Goal: Task Accomplishment & Management: Manage account settings

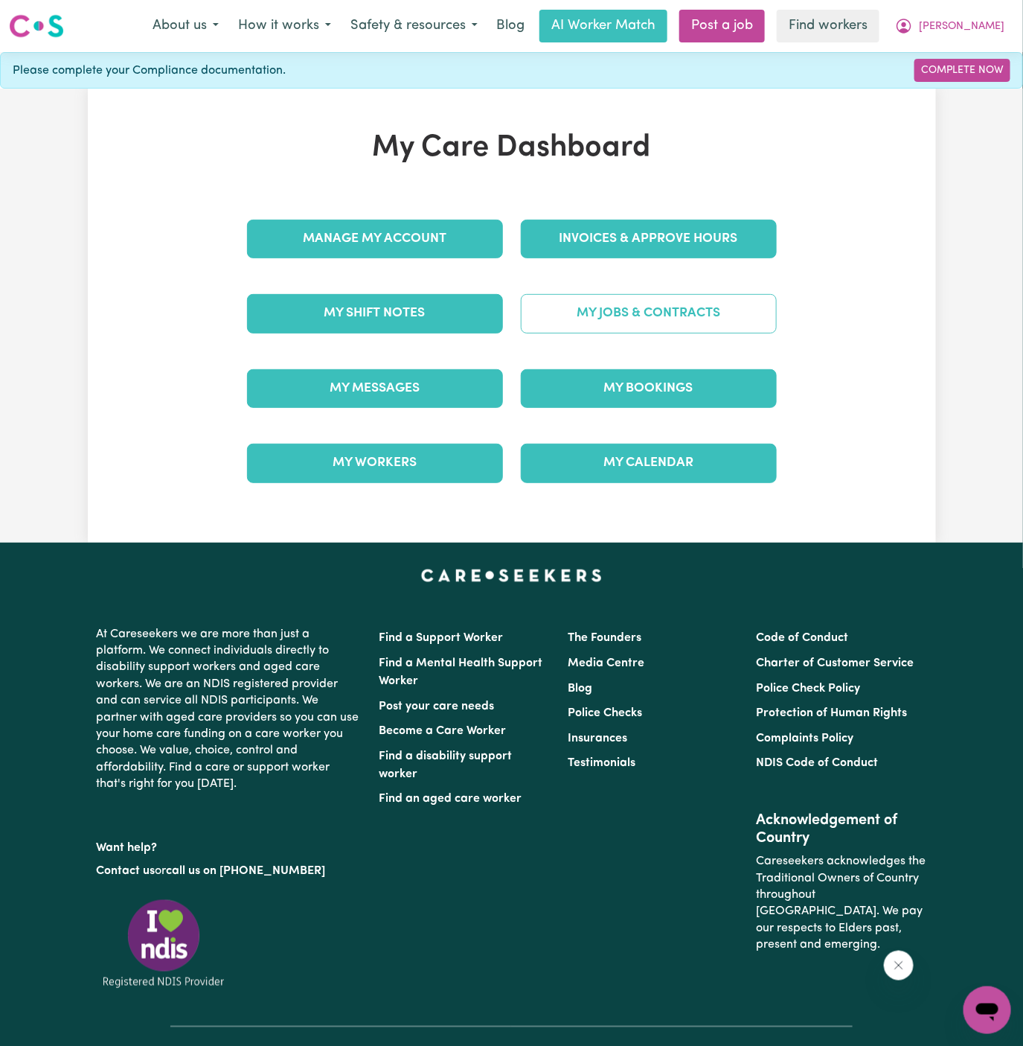
click at [672, 329] on link "My Jobs & Contracts" at bounding box center [649, 313] width 256 height 39
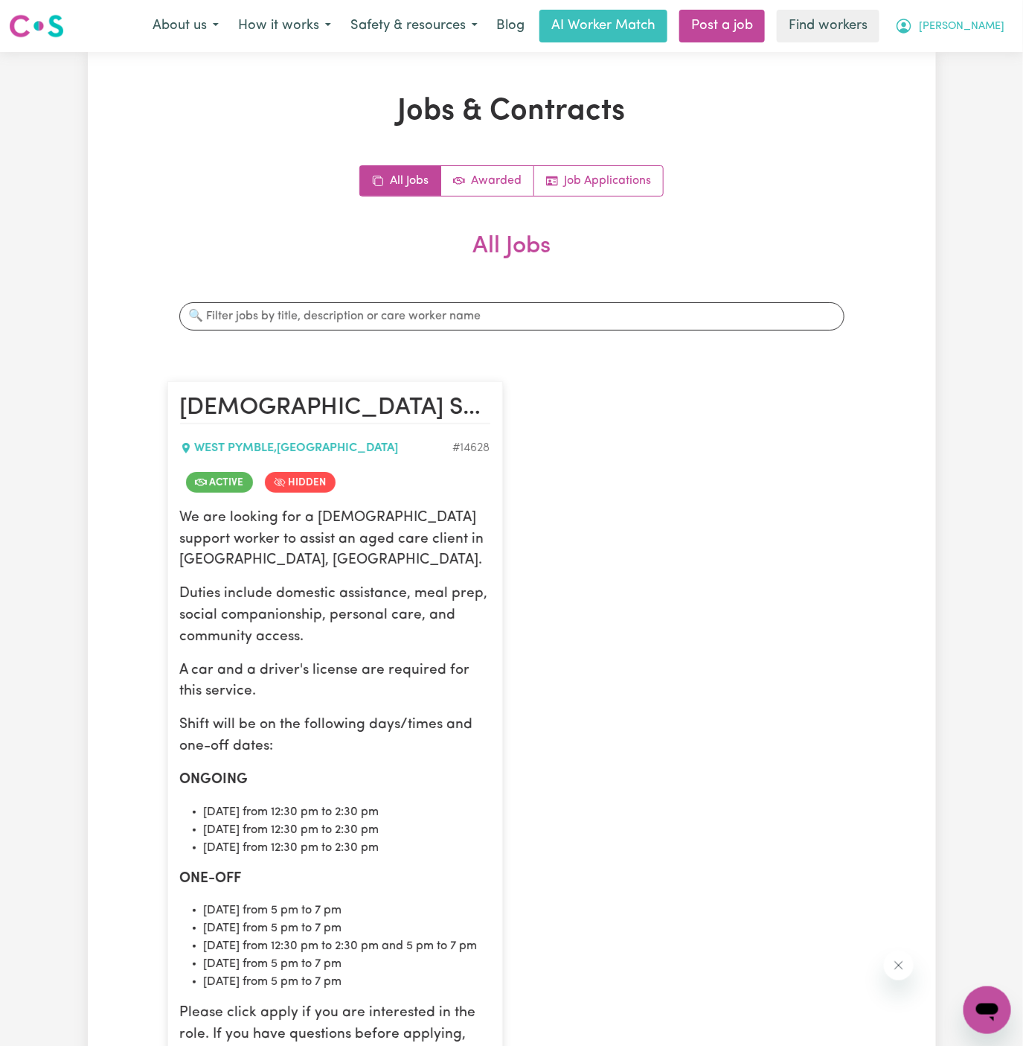
click at [977, 16] on button "[PERSON_NAME]" at bounding box center [950, 25] width 129 height 31
click at [977, 39] on button "[PERSON_NAME]" at bounding box center [950, 25] width 129 height 31
click at [982, 27] on span "[PERSON_NAME]" at bounding box center [962, 27] width 86 height 16
click at [982, 59] on link "My Dashboard" at bounding box center [955, 58] width 118 height 28
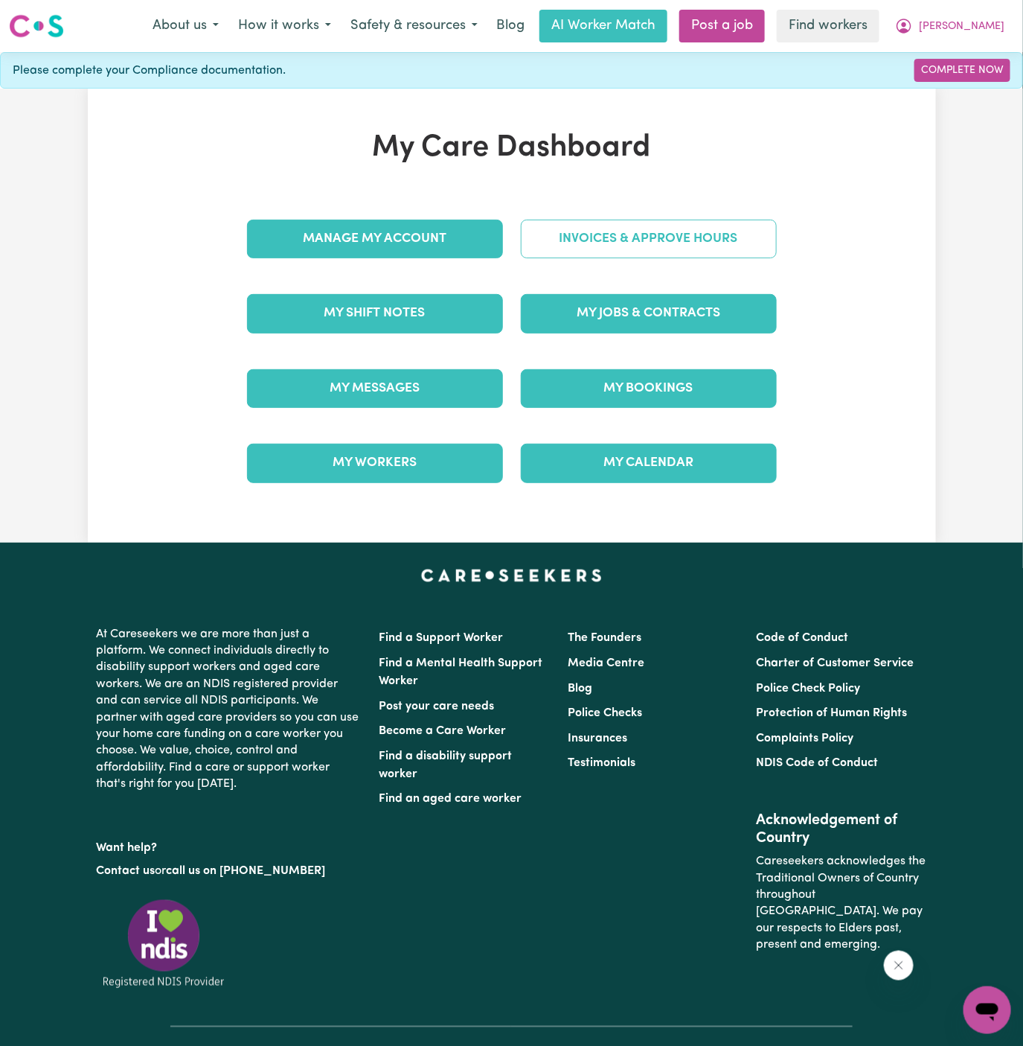
click at [643, 234] on link "Invoices & Approve Hours" at bounding box center [649, 239] width 256 height 39
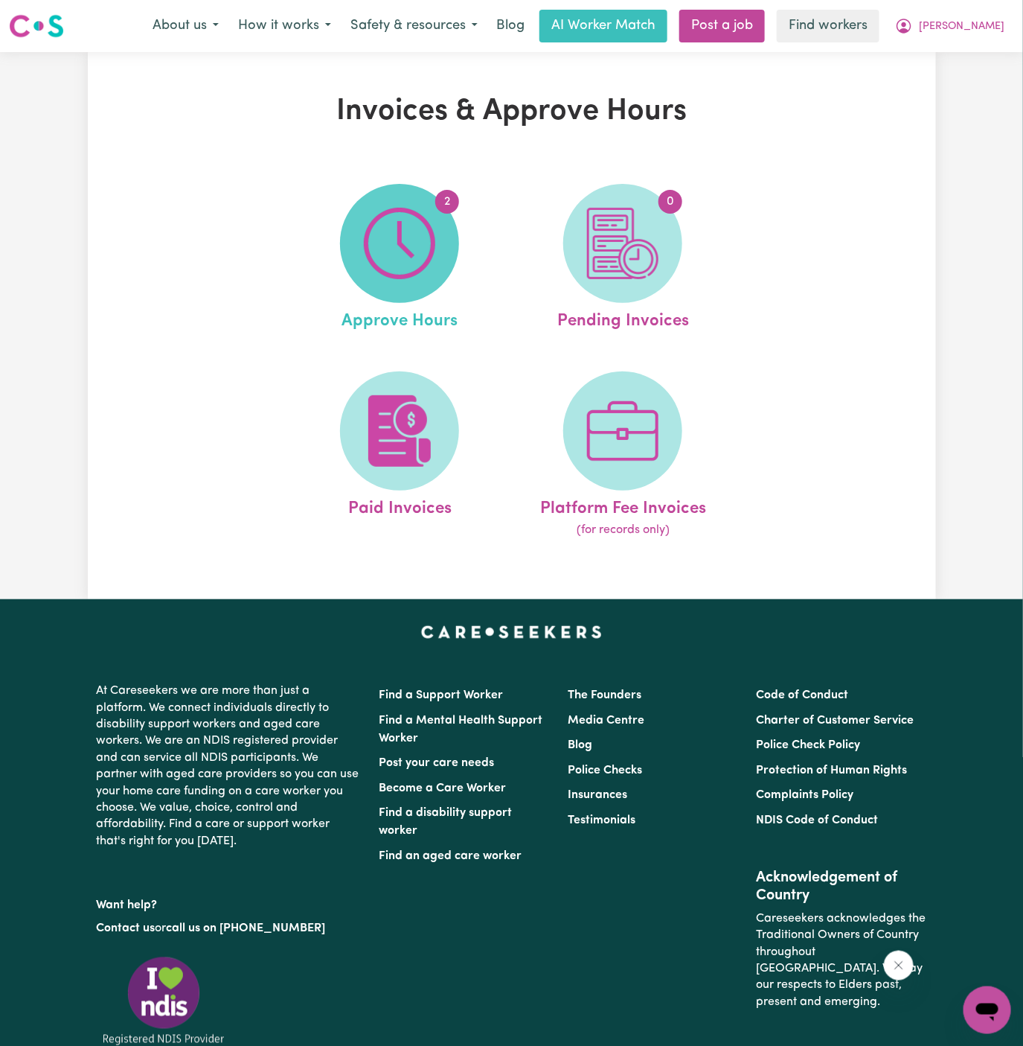
click at [431, 233] on img at bounding box center [399, 243] width 71 height 71
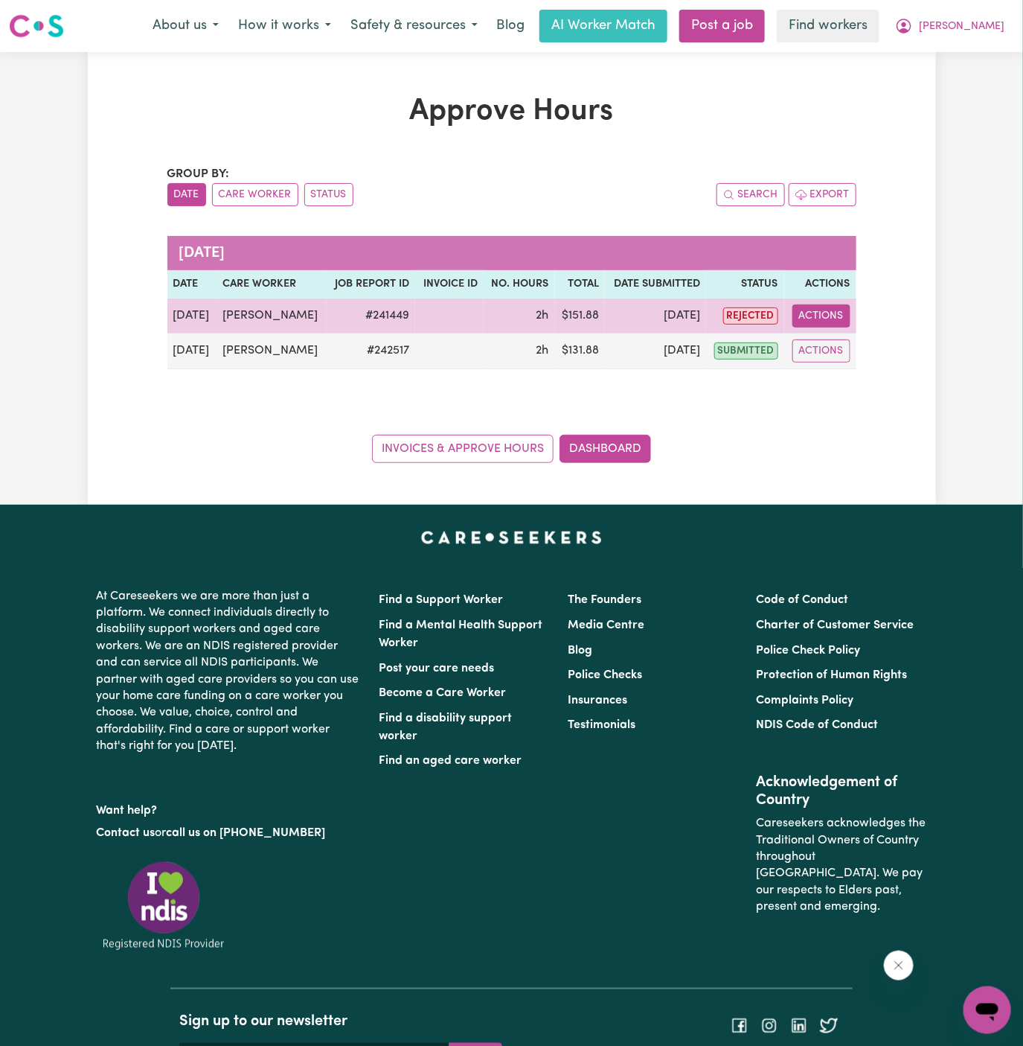
click at [825, 314] on button "Actions" at bounding box center [822, 315] width 58 height 23
click at [843, 344] on link "View Job Report" at bounding box center [855, 350] width 127 height 30
select select "pm"
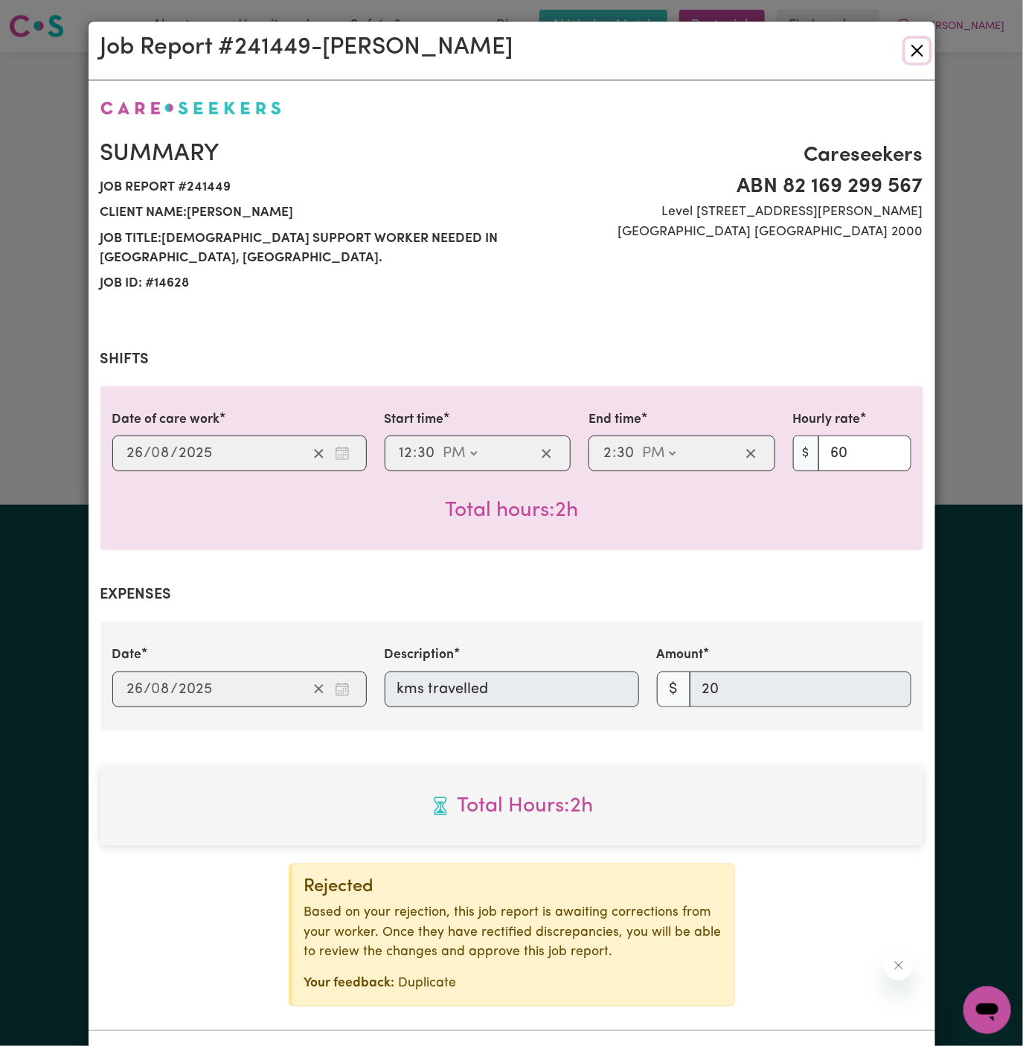
click at [917, 48] on button "Close" at bounding box center [918, 51] width 24 height 24
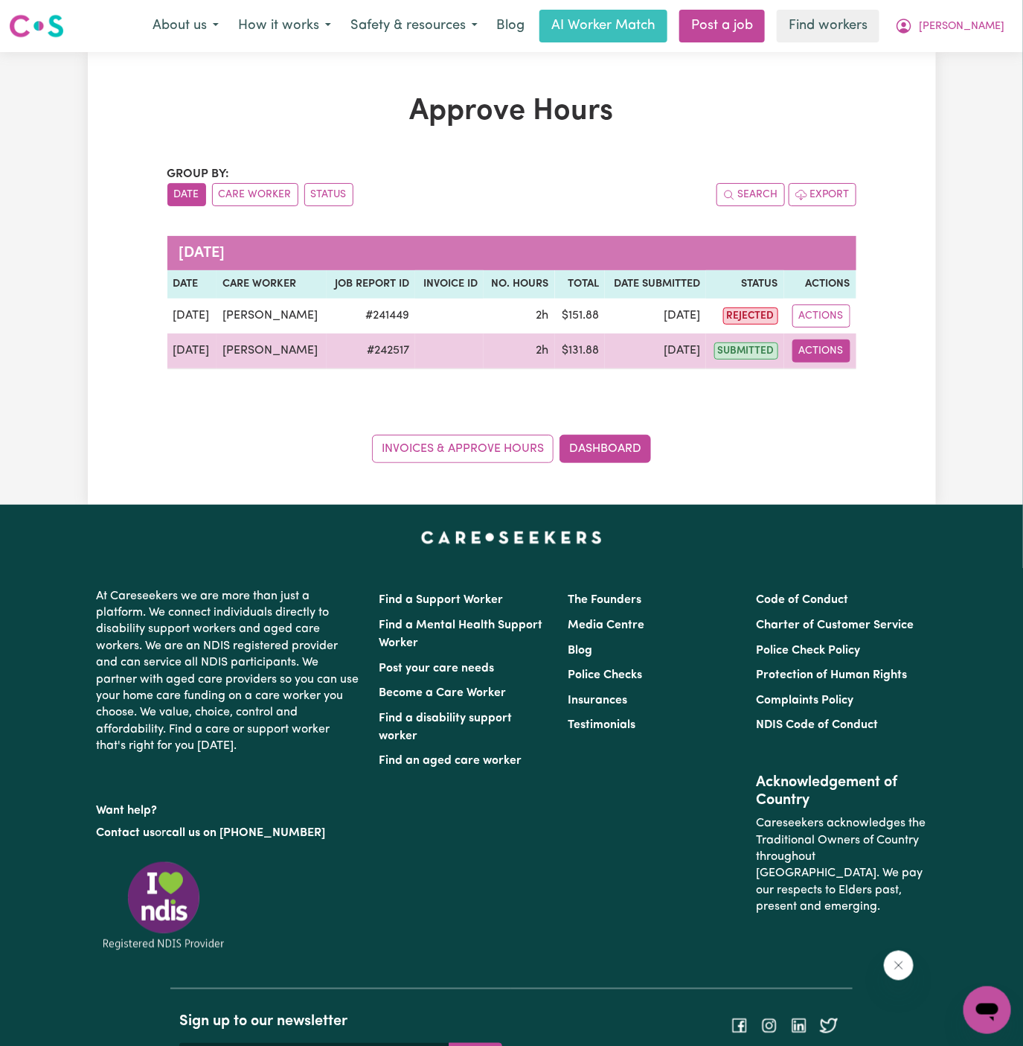
click at [819, 351] on button "Actions" at bounding box center [822, 350] width 58 height 23
click at [833, 380] on link "View Job Report" at bounding box center [855, 385] width 127 height 30
select select "pm"
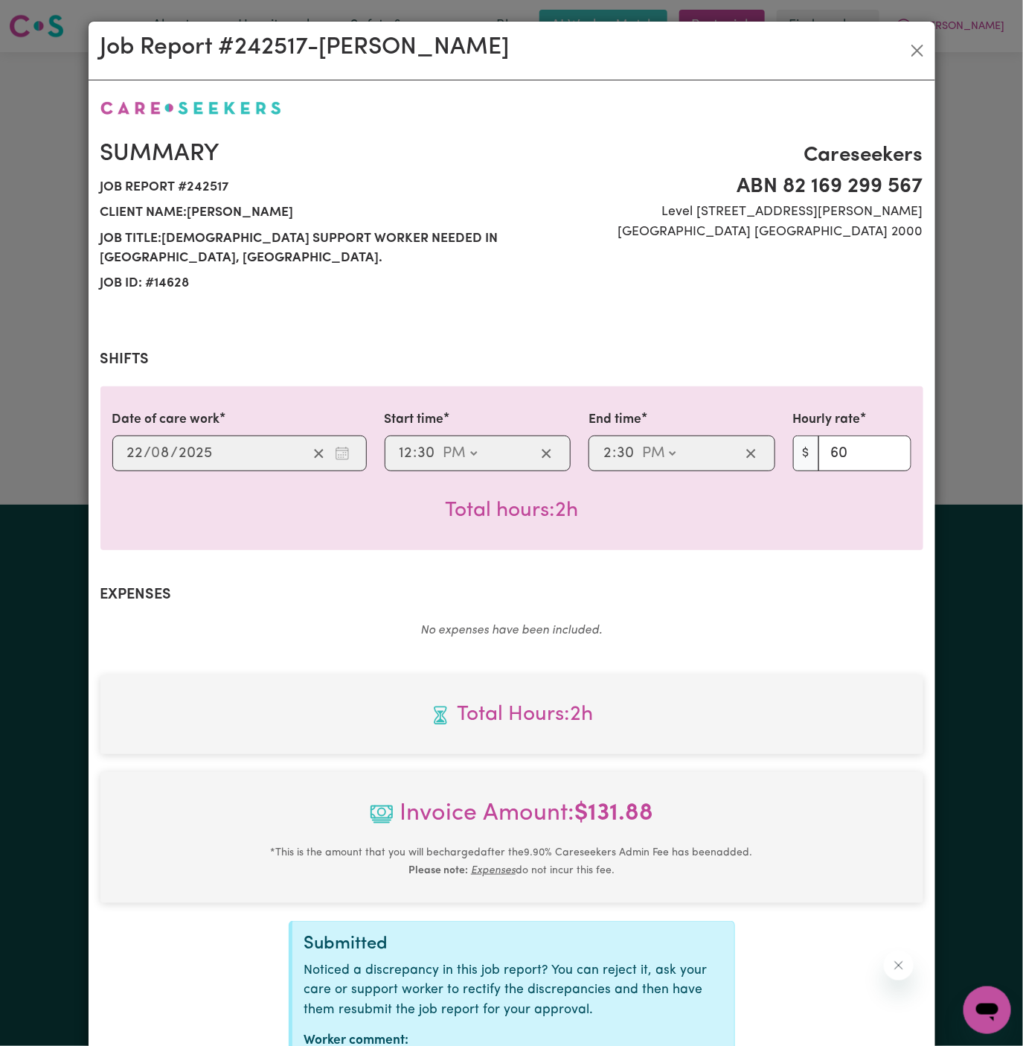
click at [173, 190] on span "Job report # 242517" at bounding box center [301, 187] width 403 height 25
copy span "Job report # 242517"
click at [919, 55] on button "Close" at bounding box center [918, 51] width 24 height 24
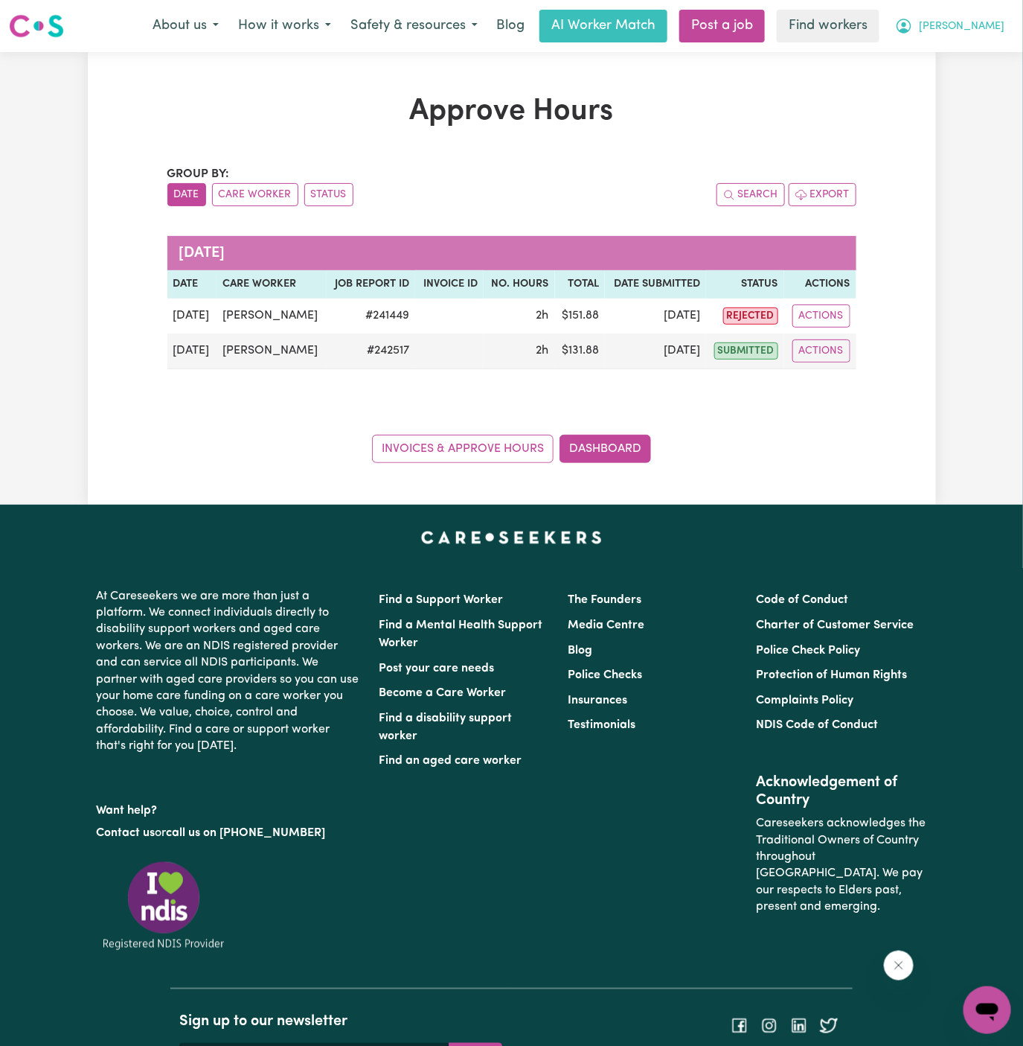
click at [997, 23] on span "[PERSON_NAME]" at bounding box center [962, 27] width 86 height 16
click at [994, 77] on link "Logout" at bounding box center [955, 85] width 118 height 28
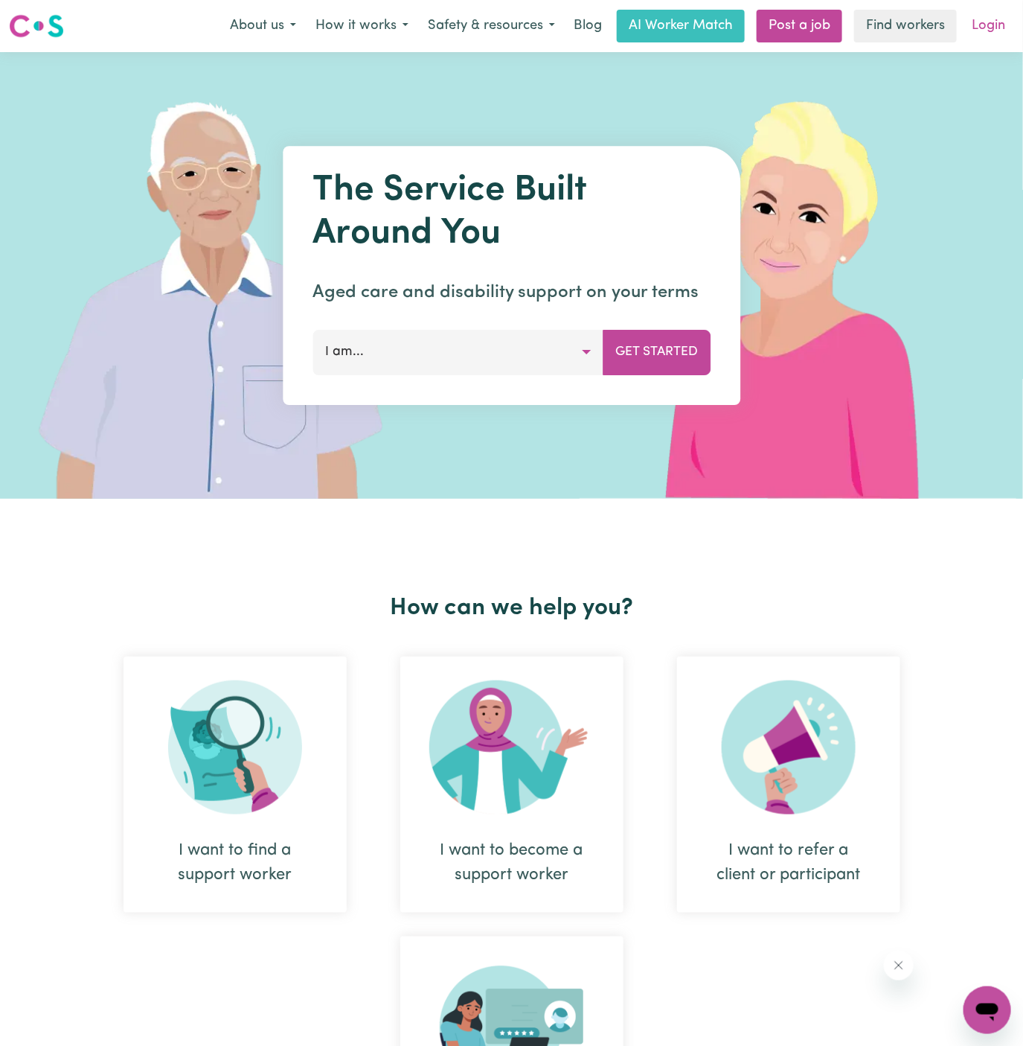
click at [996, 34] on link "Login" at bounding box center [988, 26] width 51 height 33
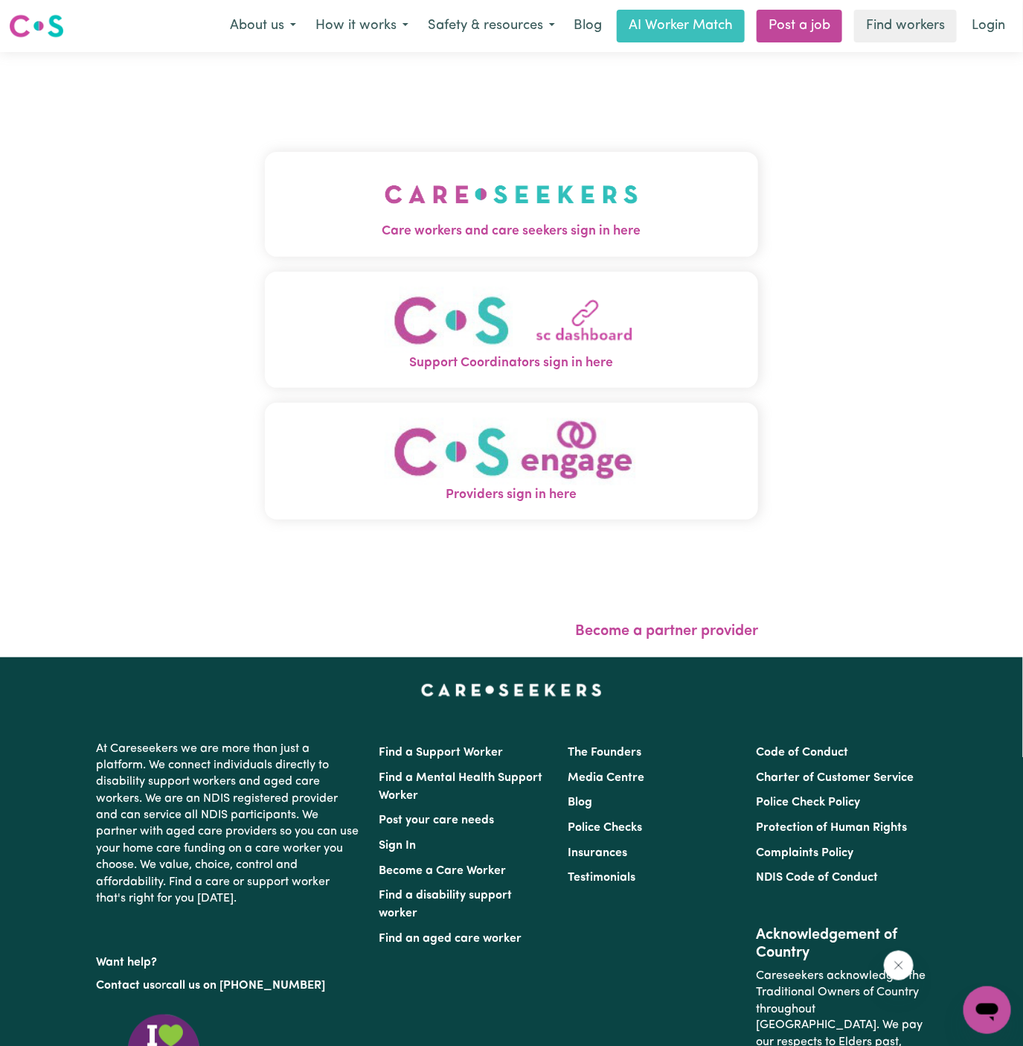
click at [557, 224] on span "Care workers and care seekers sign in here" at bounding box center [512, 231] width 494 height 19
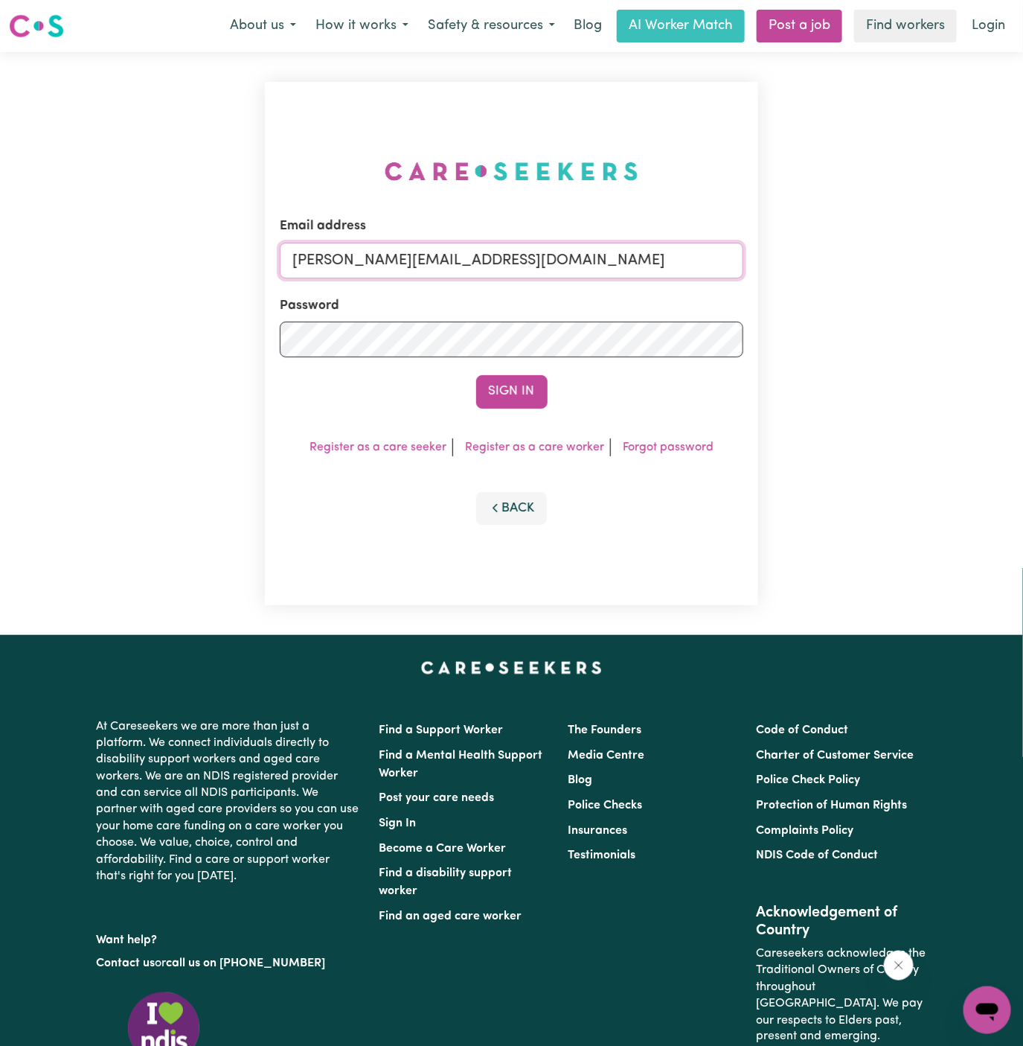
click at [624, 268] on input "[PERSON_NAME][EMAIL_ADDRESS][DOMAIN_NAME]" at bounding box center [512, 261] width 464 height 36
drag, startPoint x: 368, startPoint y: 262, endPoint x: 840, endPoint y: 266, distance: 471.9
click at [840, 266] on div "Email address [EMAIL_ADDRESS][DOMAIN_NAME] Password Sign In Register as a care …" at bounding box center [511, 343] width 1023 height 583
type input "[EMAIL_ADDRESS][DOMAIN_NAME]"
click at [514, 375] on button "Sign In" at bounding box center [511, 391] width 71 height 33
